Goal: Connect with others: Establish contact or relationships with other users

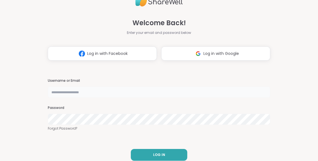
click at [136, 92] on input "text" at bounding box center [159, 91] width 223 height 11
type input "**********"
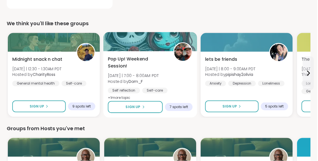
scroll to position [202, 0]
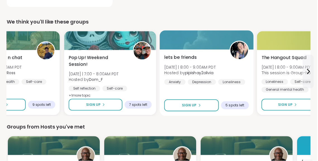
click at [189, 58] on span "lets be friends" at bounding box center [181, 57] width 33 height 7
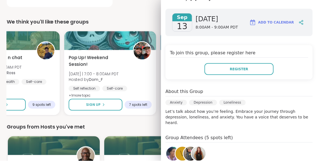
scroll to position [74, 0]
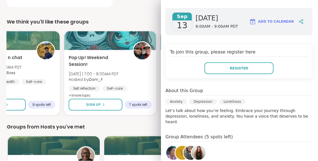
click at [182, 148] on span "v" at bounding box center [183, 153] width 5 height 11
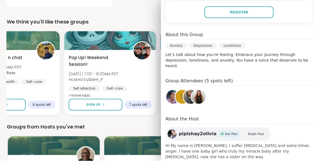
scroll to position [136, 0]
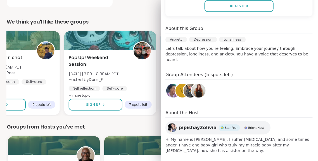
click at [146, 125] on div "Groups from Hosts you've met" at bounding box center [159, 127] width 305 height 8
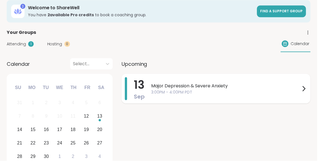
scroll to position [39, 0]
click at [23, 46] on span "Attending" at bounding box center [16, 45] width 19 height 6
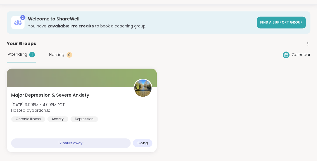
scroll to position [28, 0]
